Goal: Task Accomplishment & Management: Complete application form

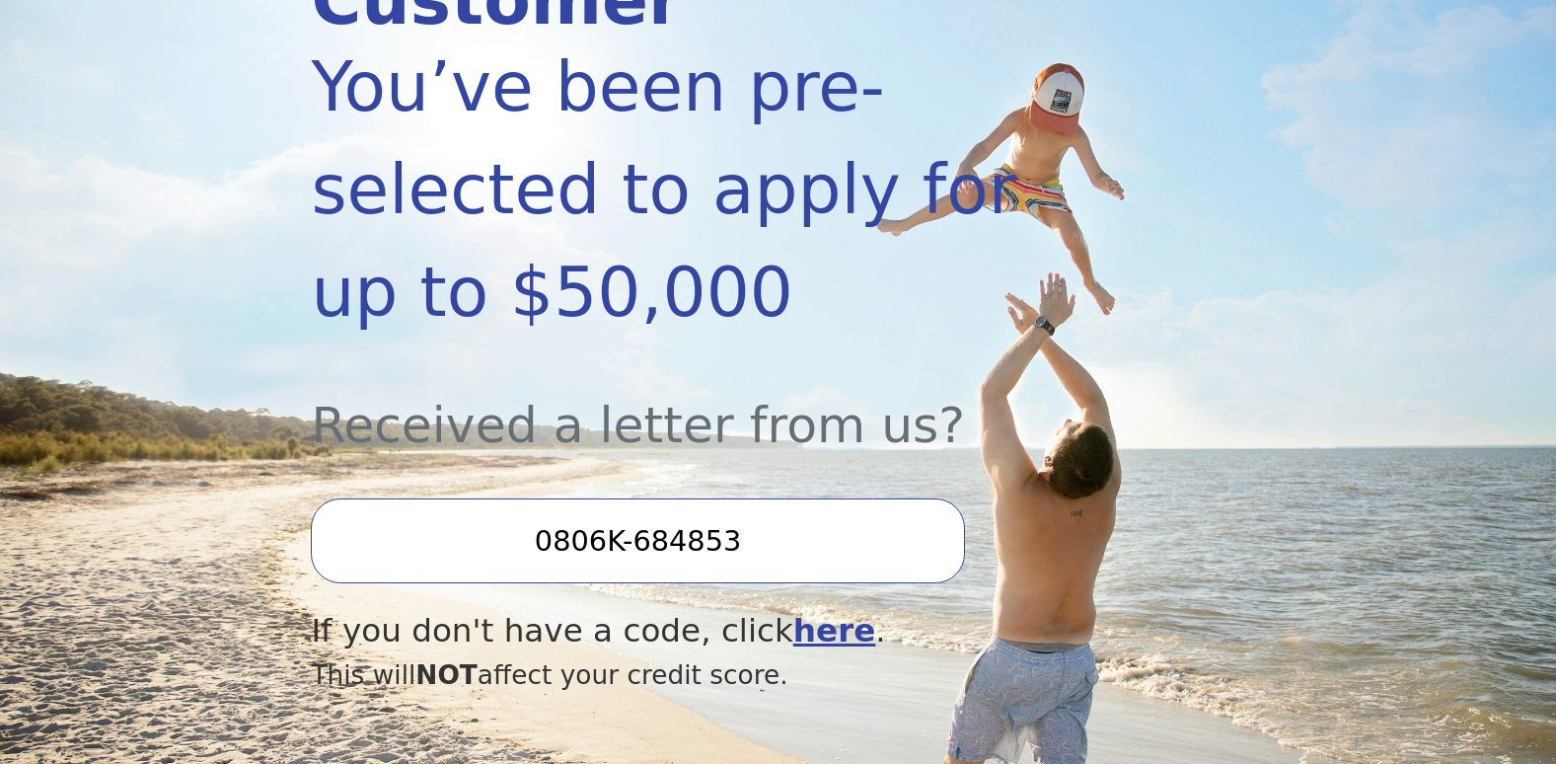
scroll to position [392, 0]
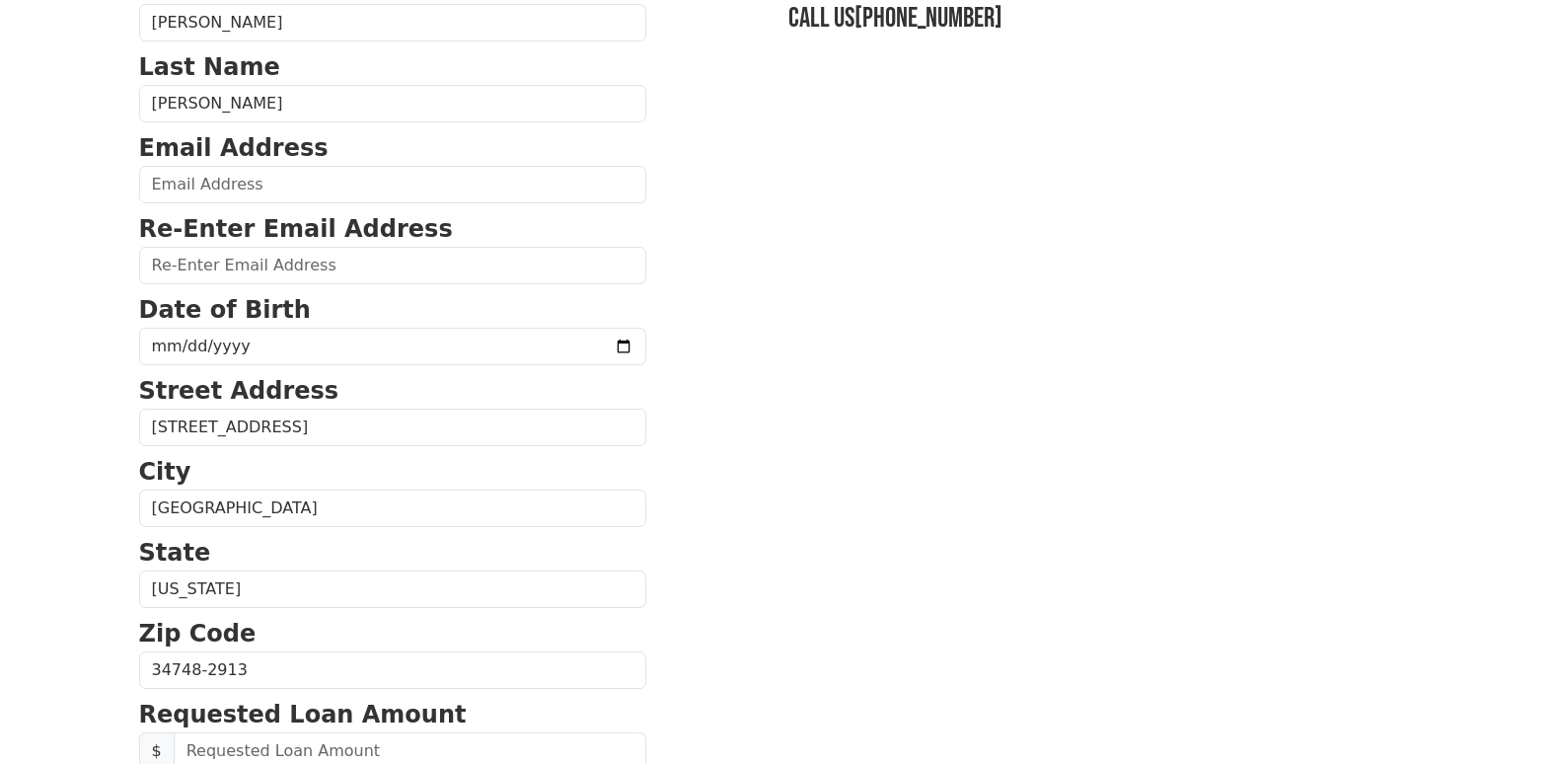
scroll to position [196, 0]
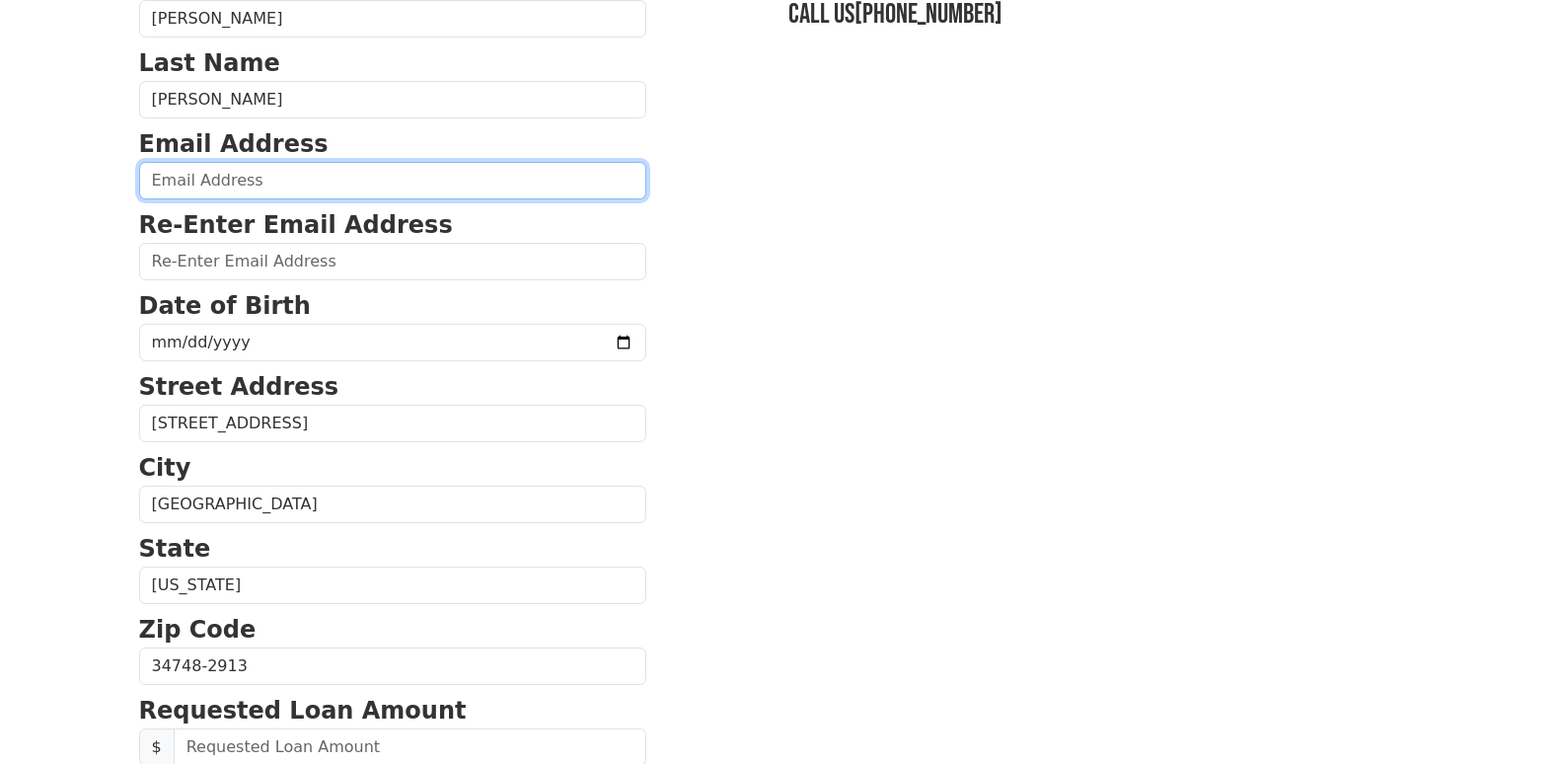
click at [387, 186] on input "email" at bounding box center [392, 180] width 507 height 37
type input "[EMAIL_ADDRESS][DOMAIN_NAME]"
type input "SARAEVERETT2015@YAHOO.COM"
type input "(315) 945-0979"
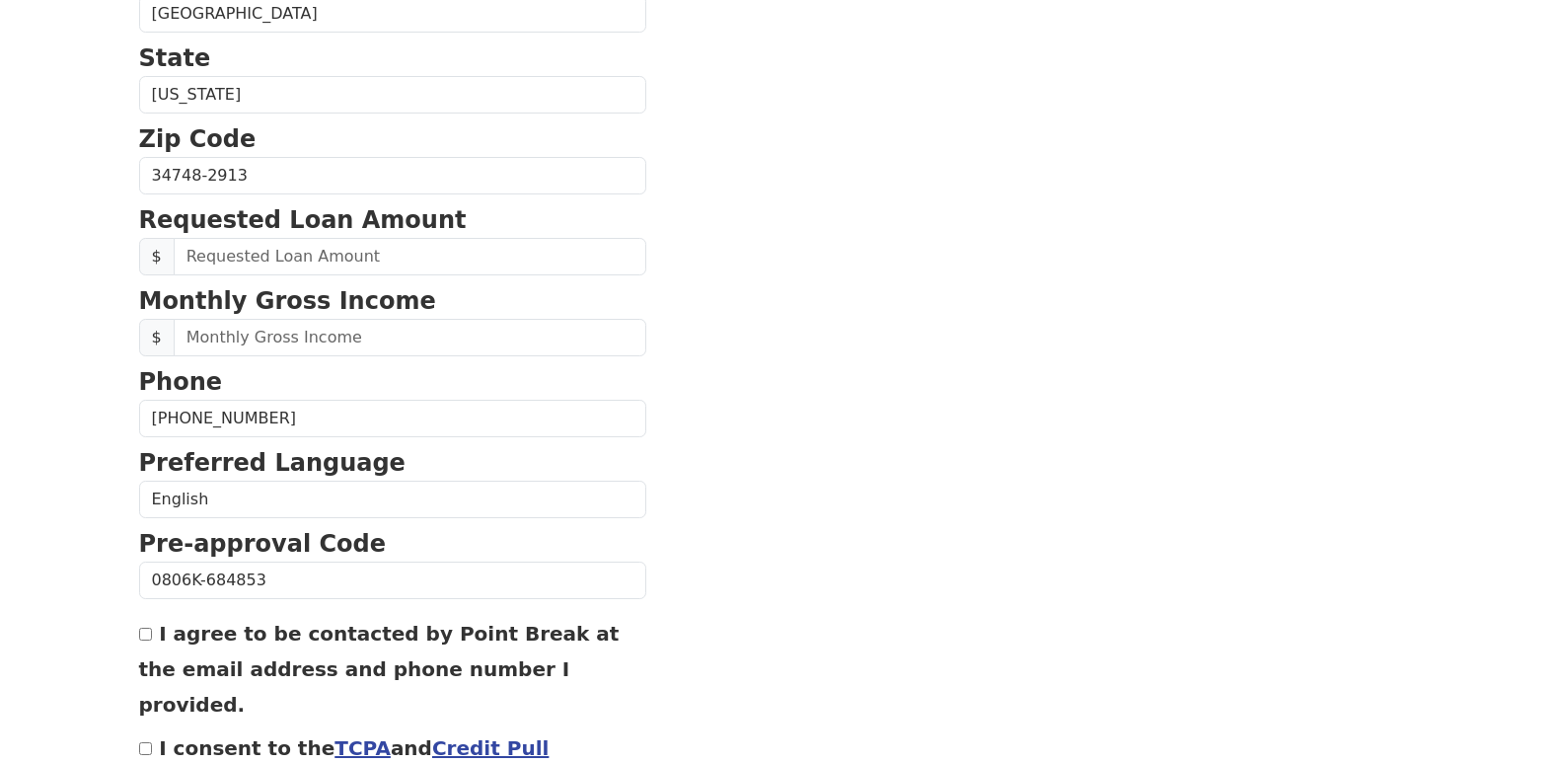
scroll to position [699, 0]
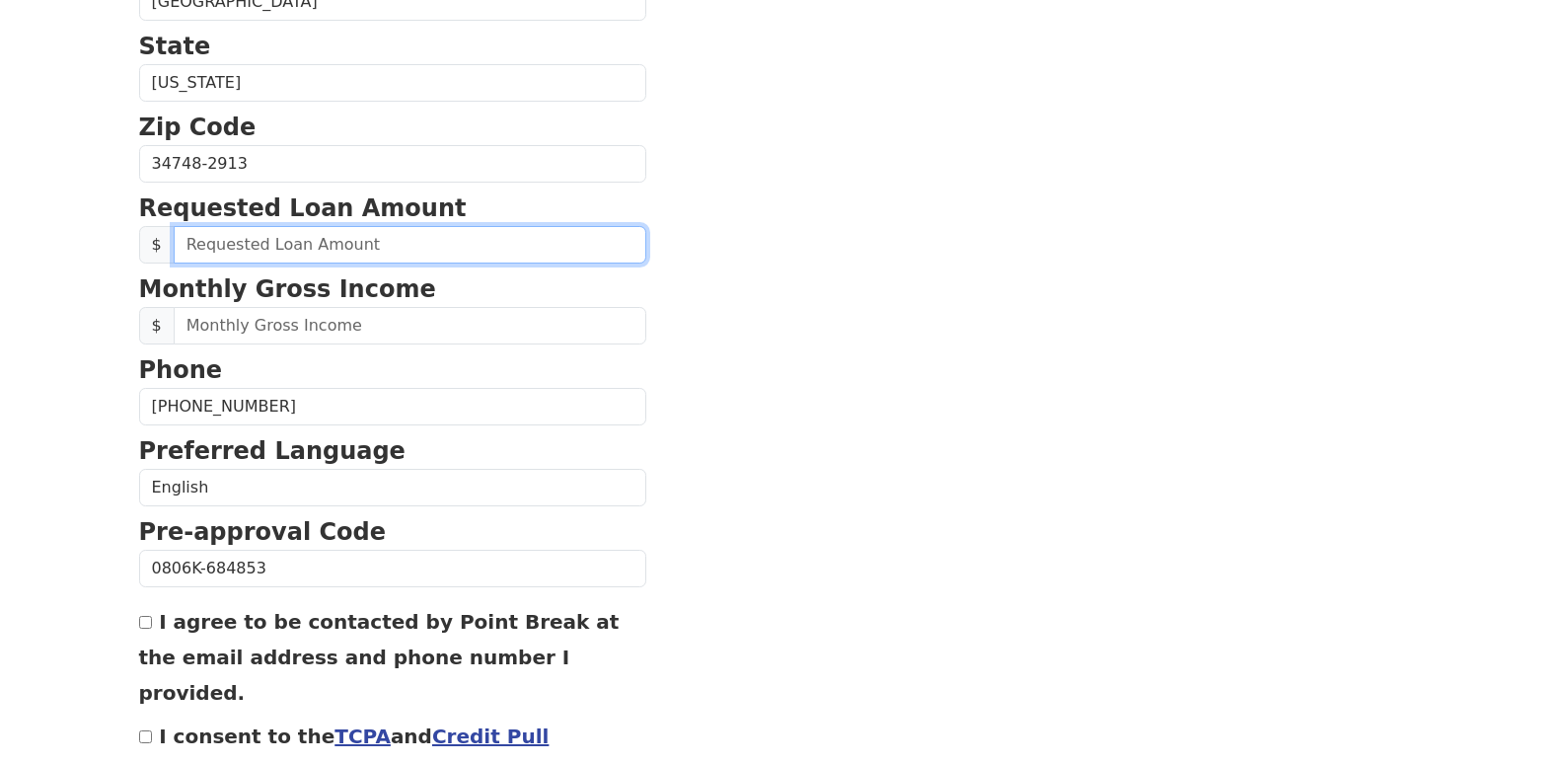
click at [405, 254] on input "text" at bounding box center [410, 244] width 473 height 37
type input "15,000.00"
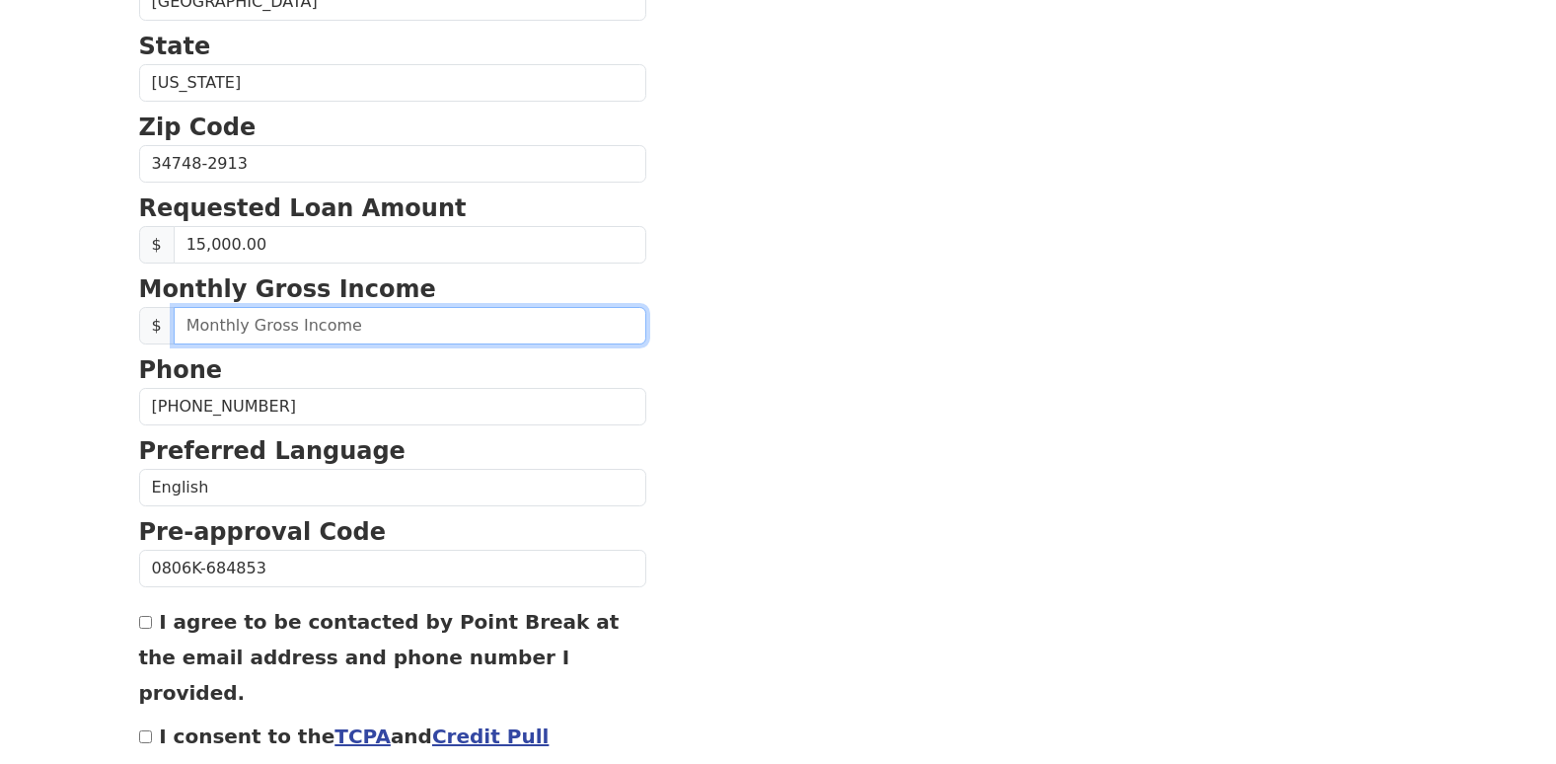
click at [443, 327] on input "text" at bounding box center [410, 325] width 473 height 37
type input "3,595.00"
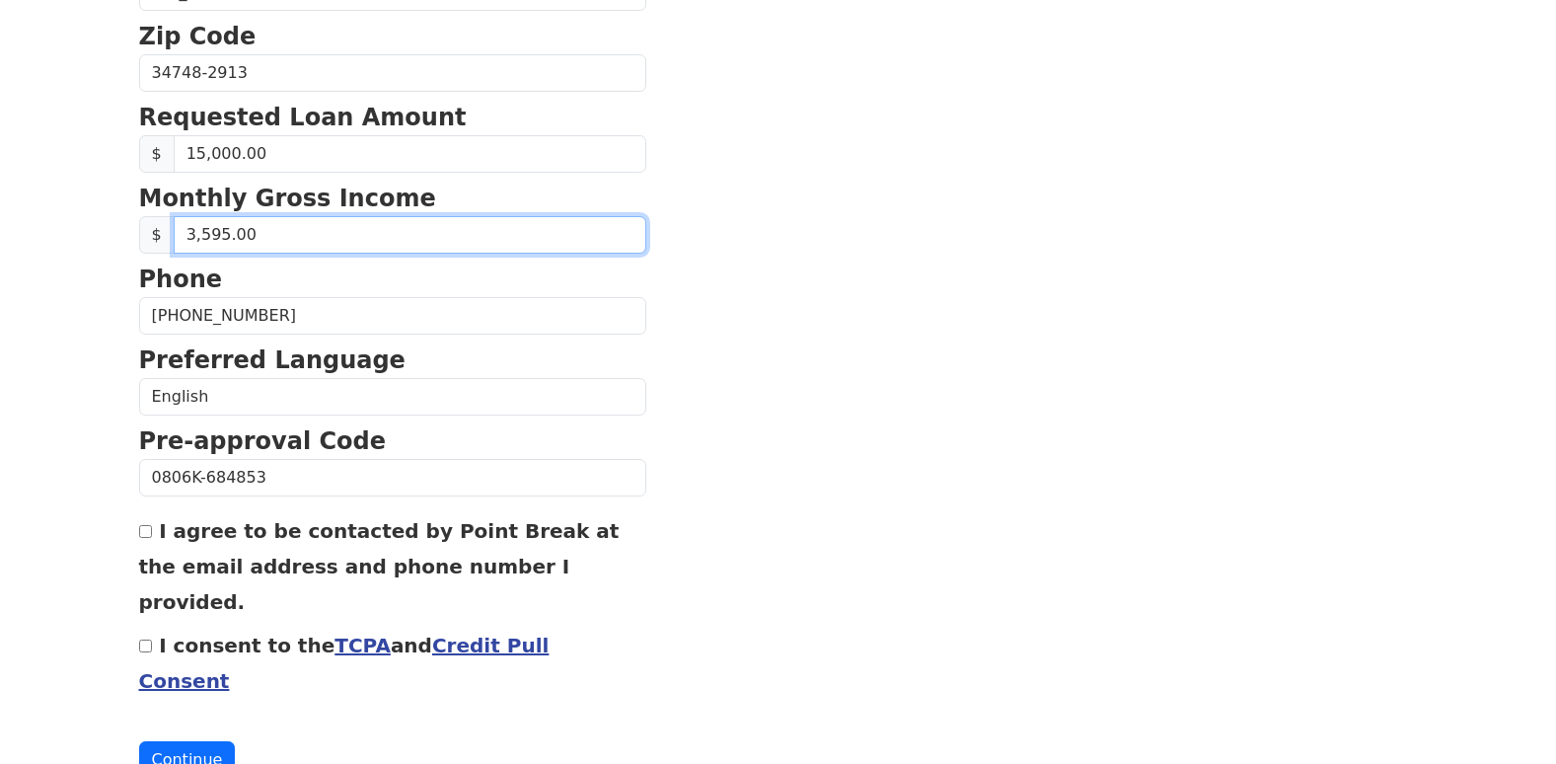
scroll to position [807, 0]
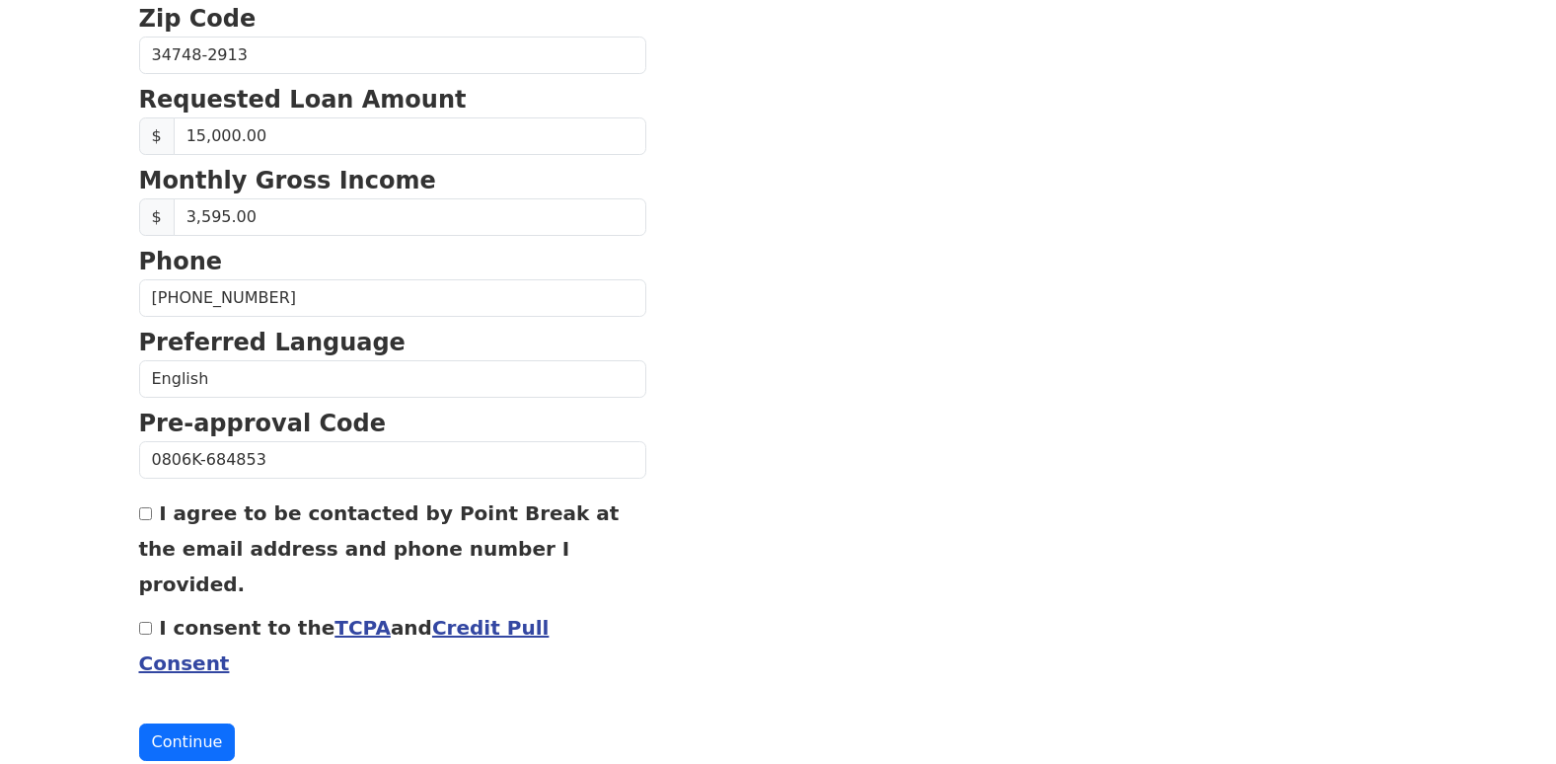
click at [147, 518] on input "I agree to be contacted by Point Break at the email address and phone number I …" at bounding box center [145, 513] width 13 height 13
checkbox input "true"
click at [147, 622] on input "I consent to the TCPA and Credit Pull Consent" at bounding box center [145, 628] width 13 height 13
checkbox input "true"
click at [208, 723] on button "Continue" at bounding box center [187, 741] width 97 height 37
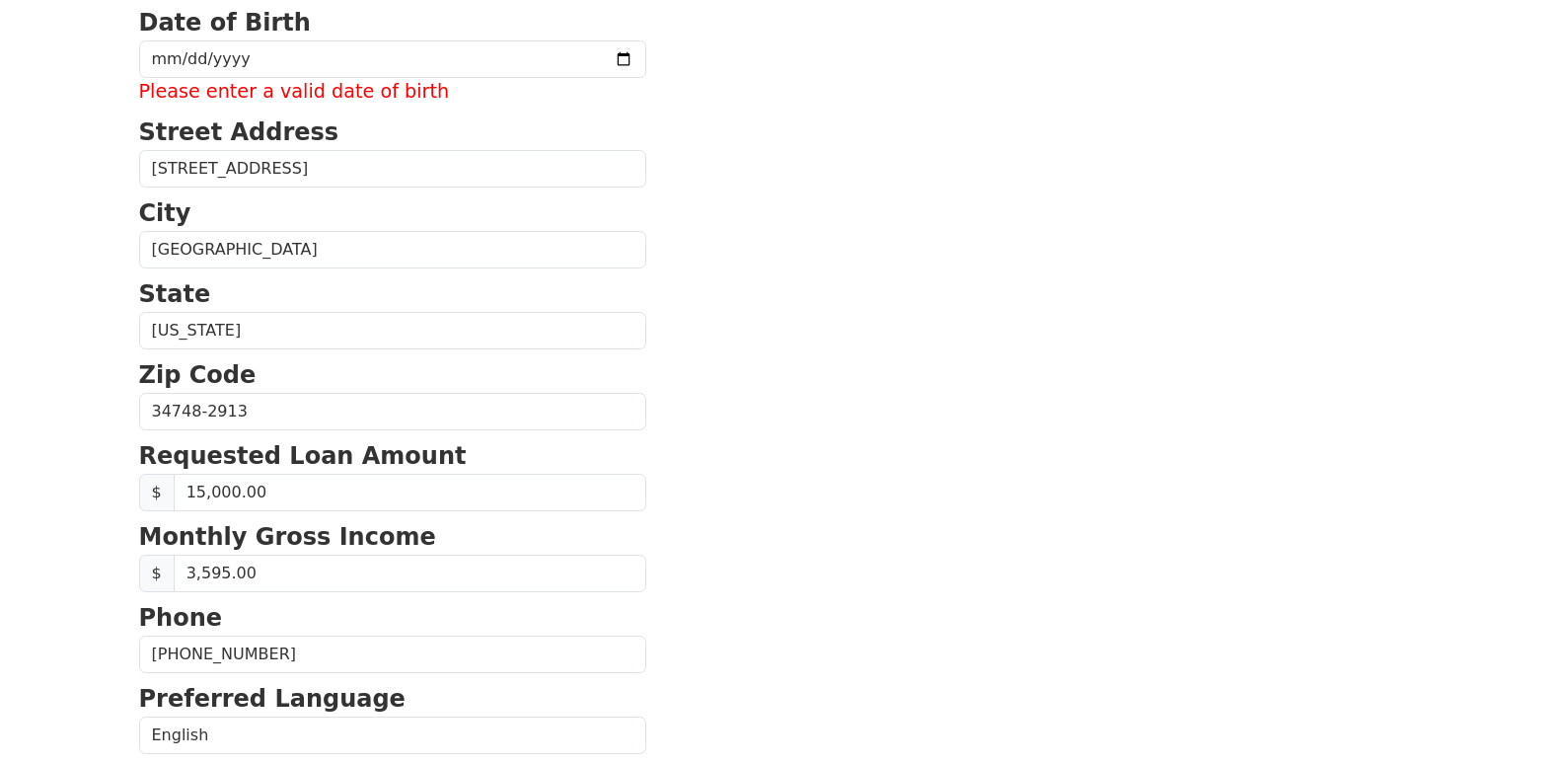
scroll to position [443, 0]
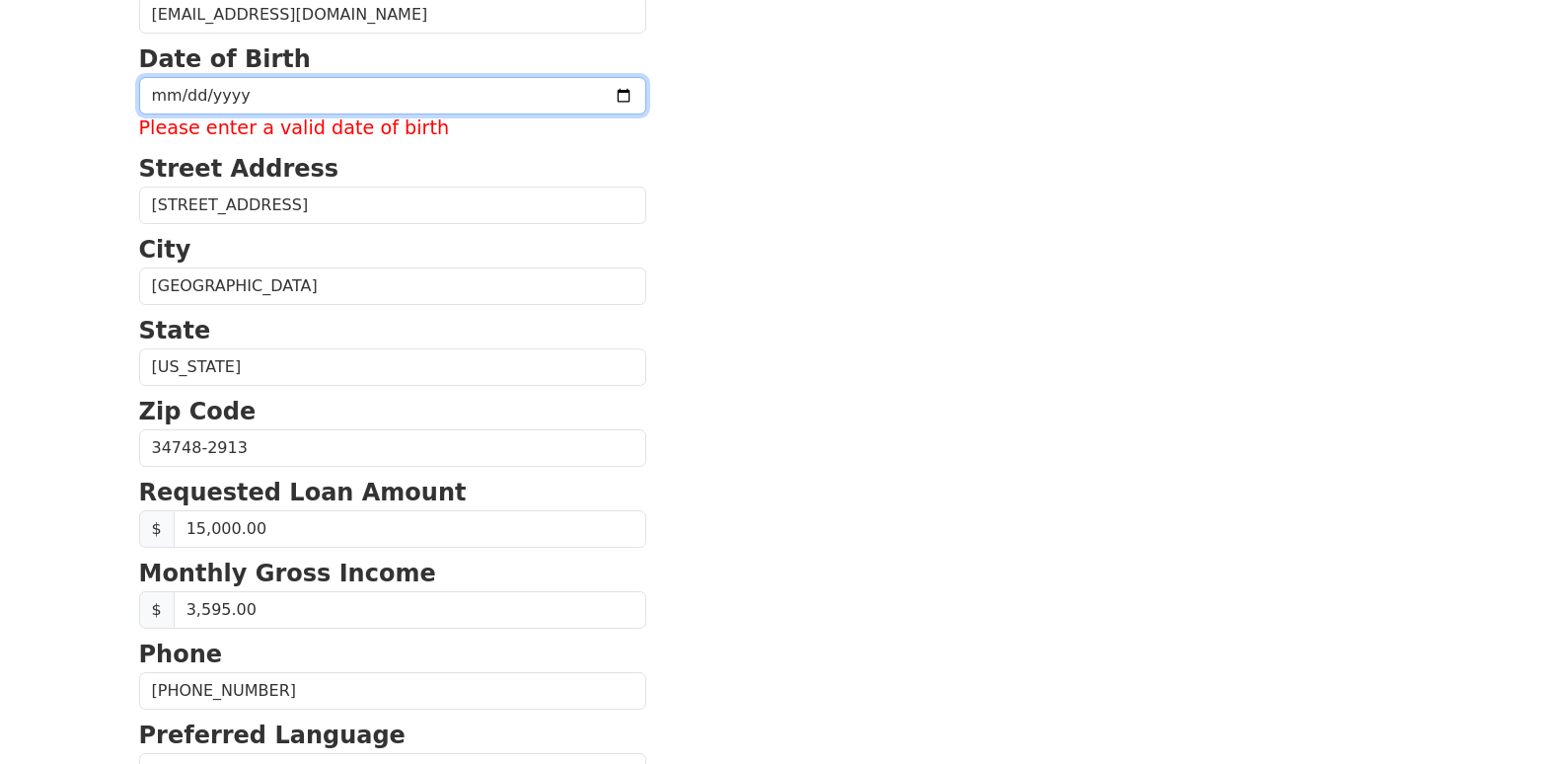
click at [412, 99] on input "date" at bounding box center [392, 95] width 507 height 37
type input "1971-07-15"
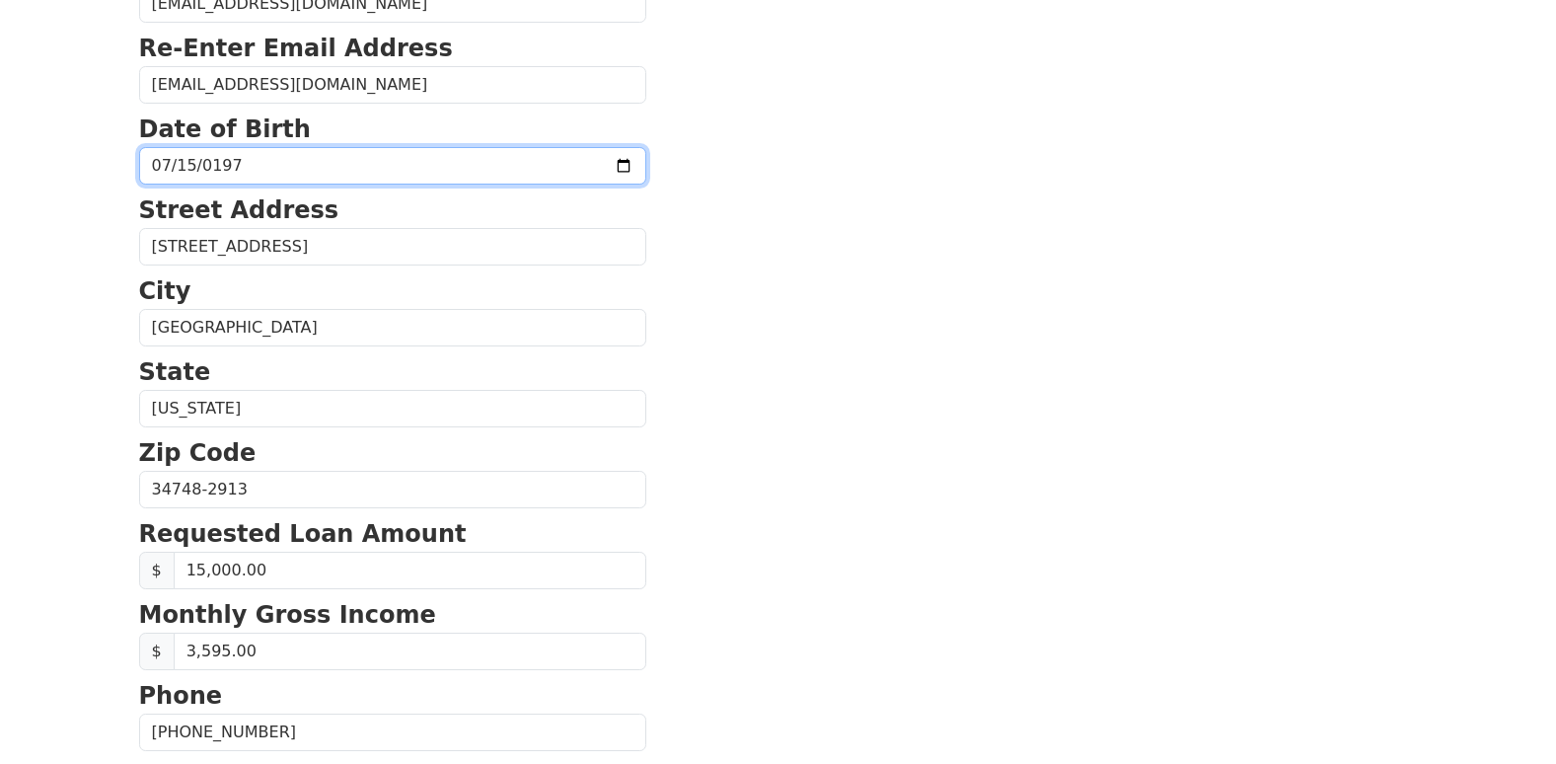
scroll to position [807, 0]
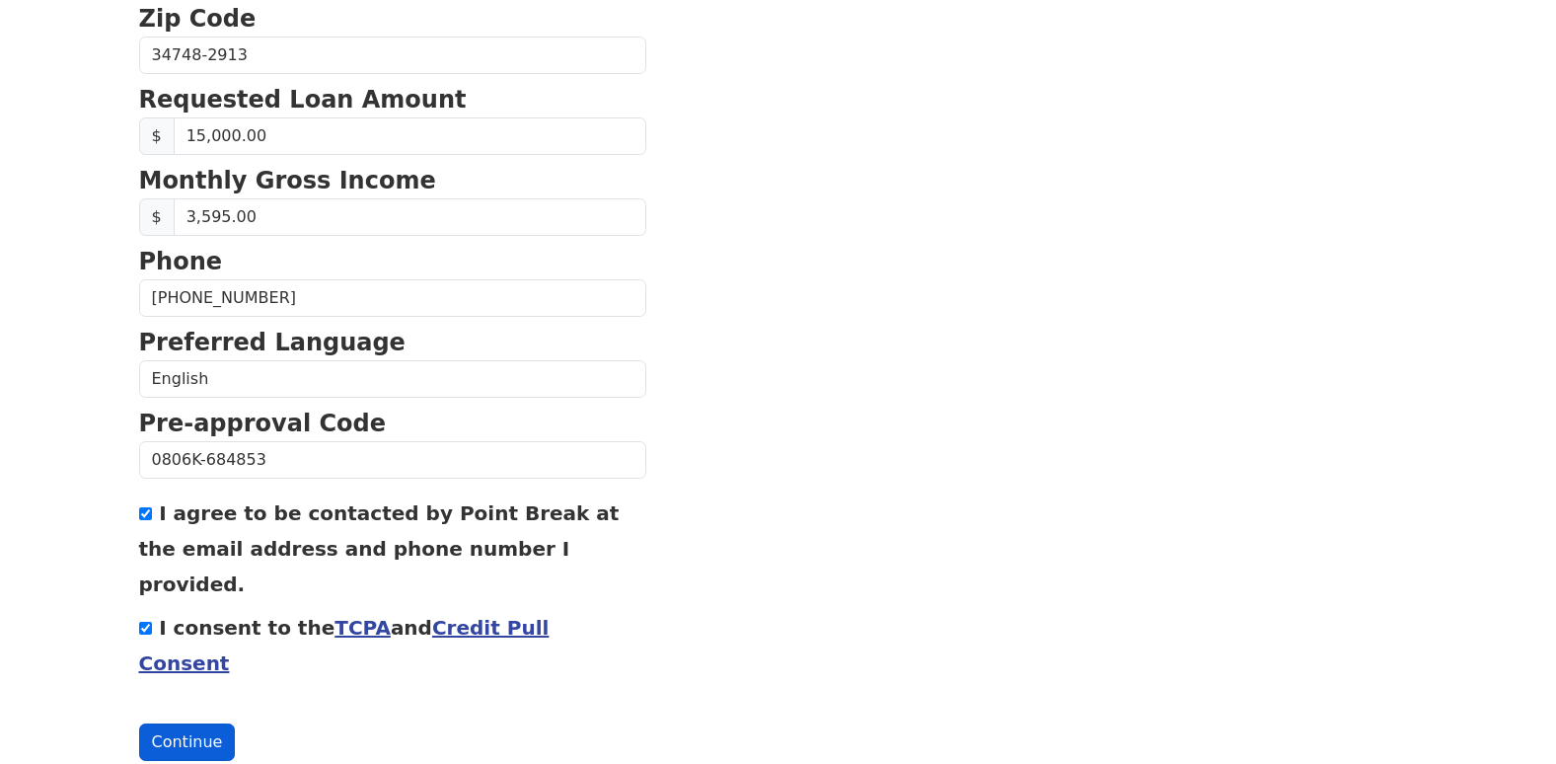
click at [211, 723] on button "Continue" at bounding box center [187, 741] width 97 height 37
